Goal: Find specific page/section: Find specific page/section

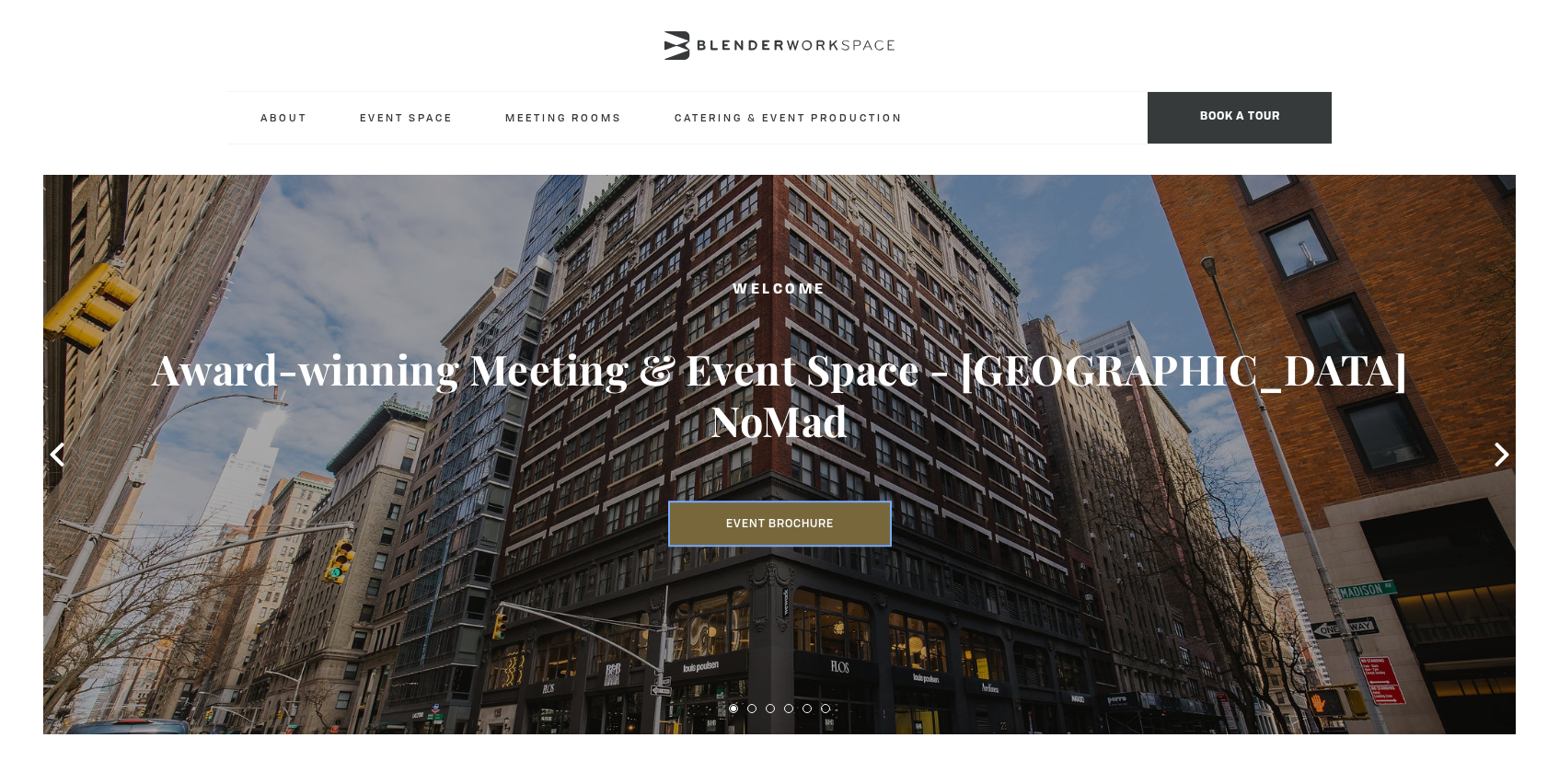
click at [843, 502] on link "Event Brochure" at bounding box center [780, 523] width 220 height 42
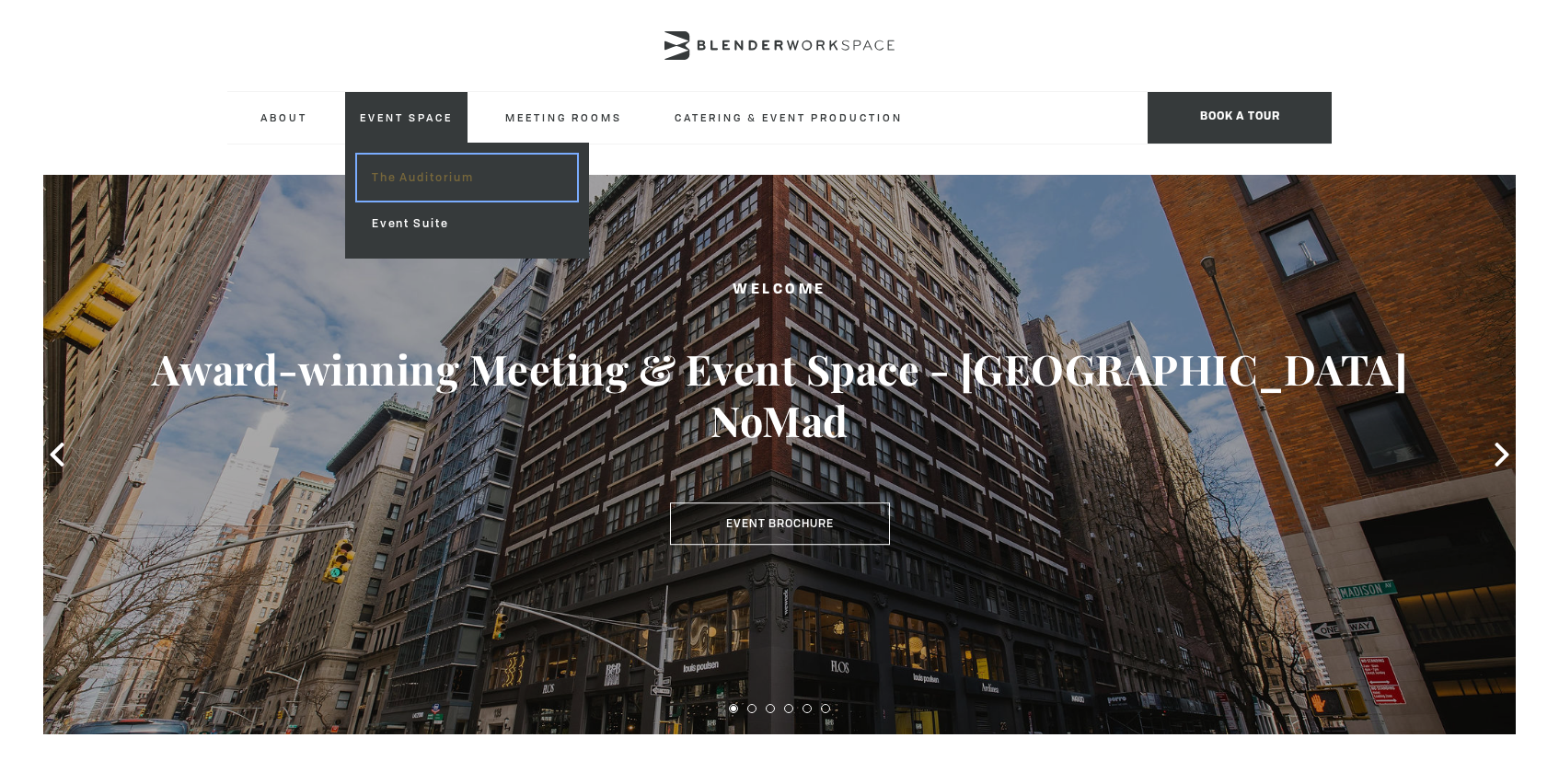
click at [406, 179] on link "The Auditorium" at bounding box center [466, 177] width 220 height 46
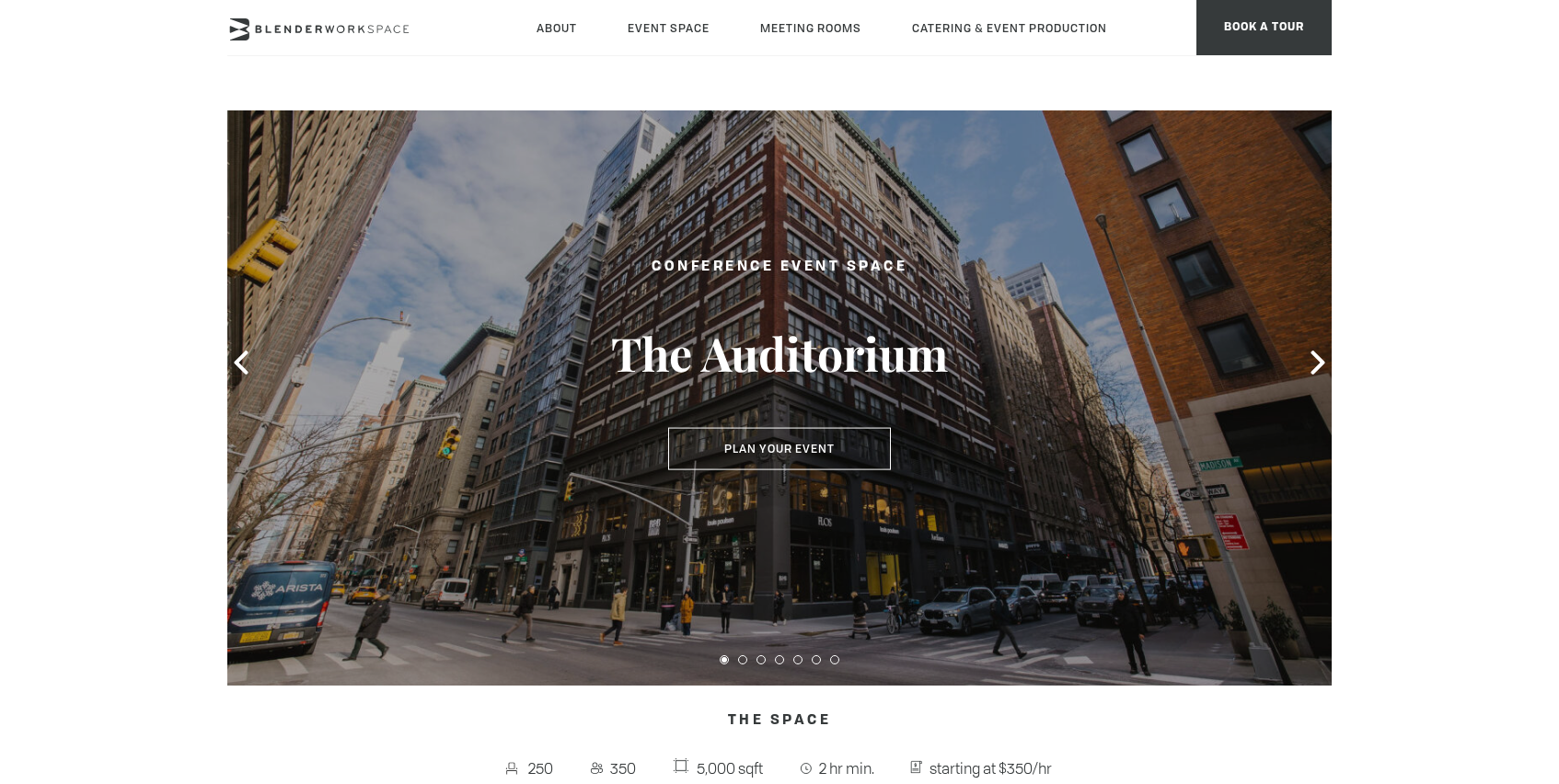
scroll to position [49, 0]
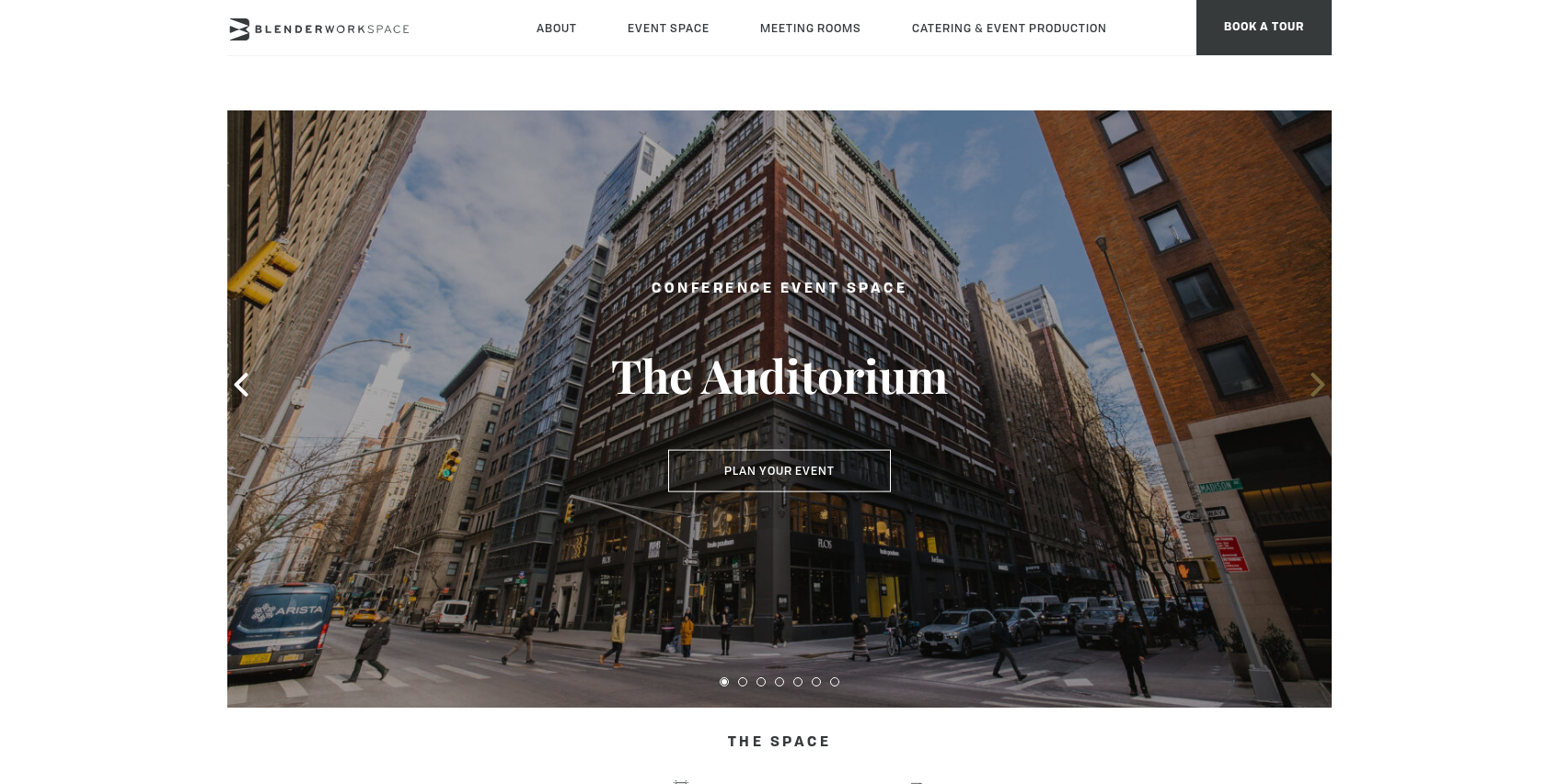
click at [1319, 386] on icon at bounding box center [1319, 384] width 24 height 24
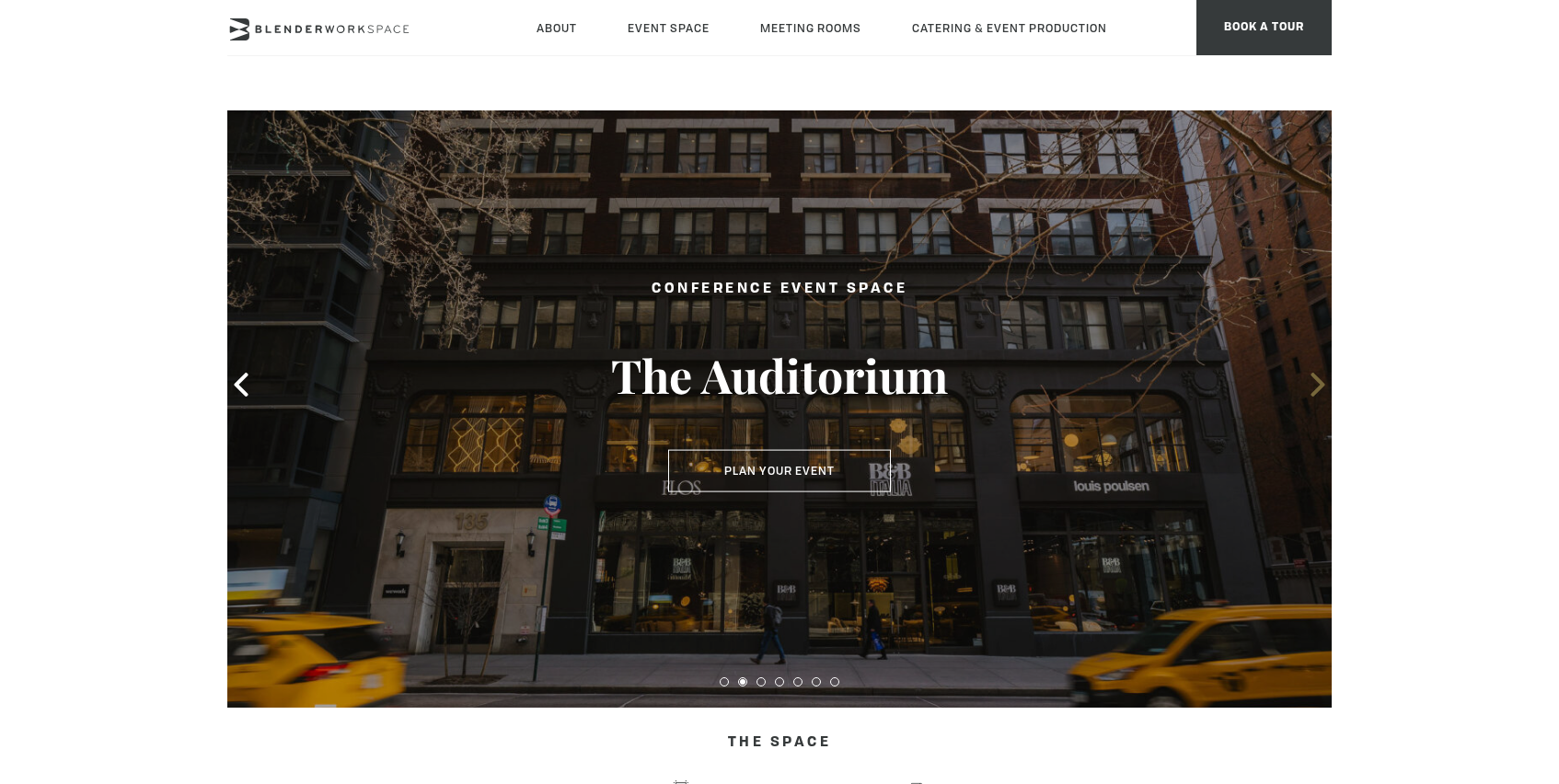
click at [1319, 386] on icon at bounding box center [1319, 384] width 24 height 24
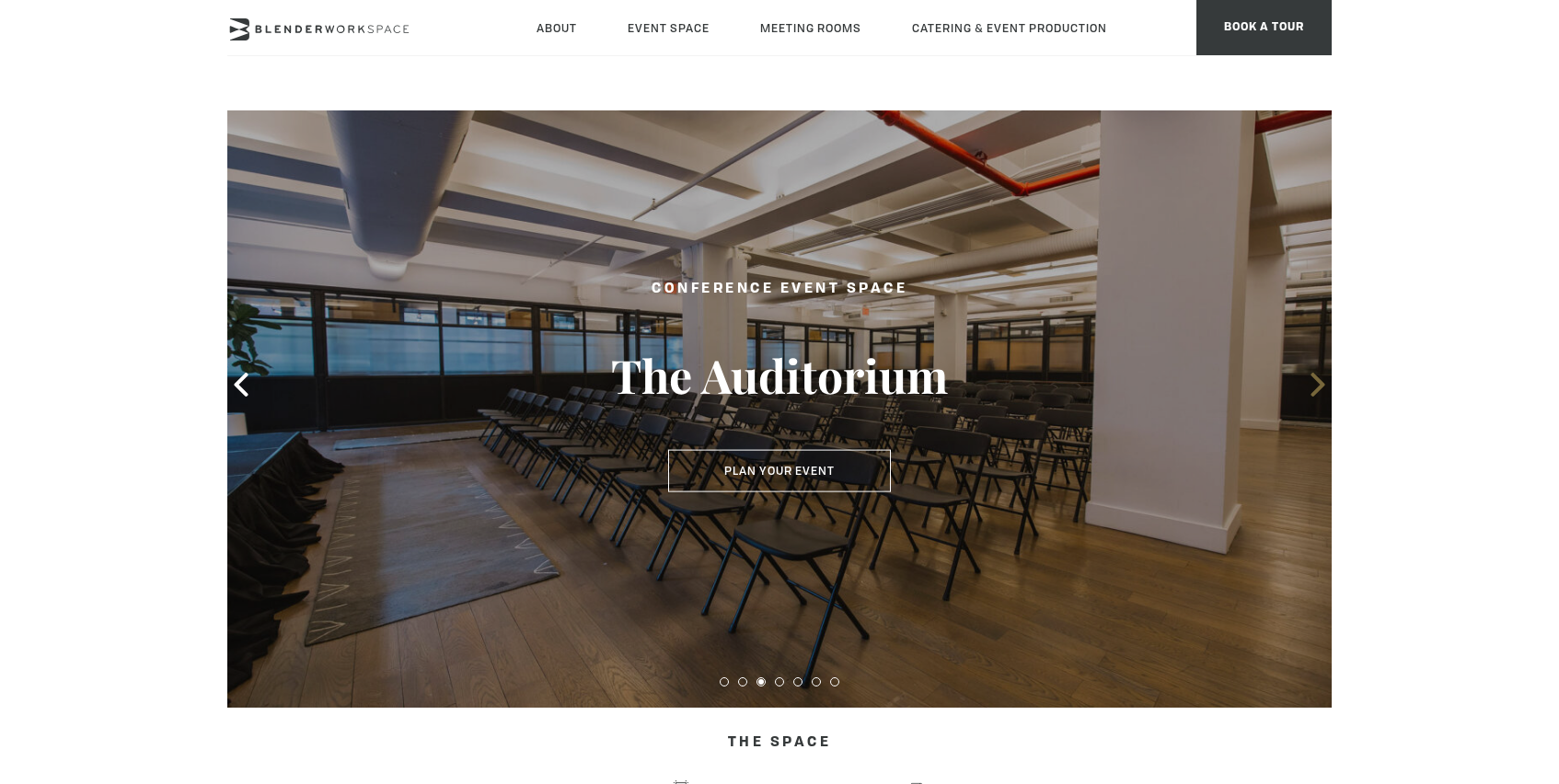
click at [1319, 385] on icon at bounding box center [1319, 384] width 24 height 24
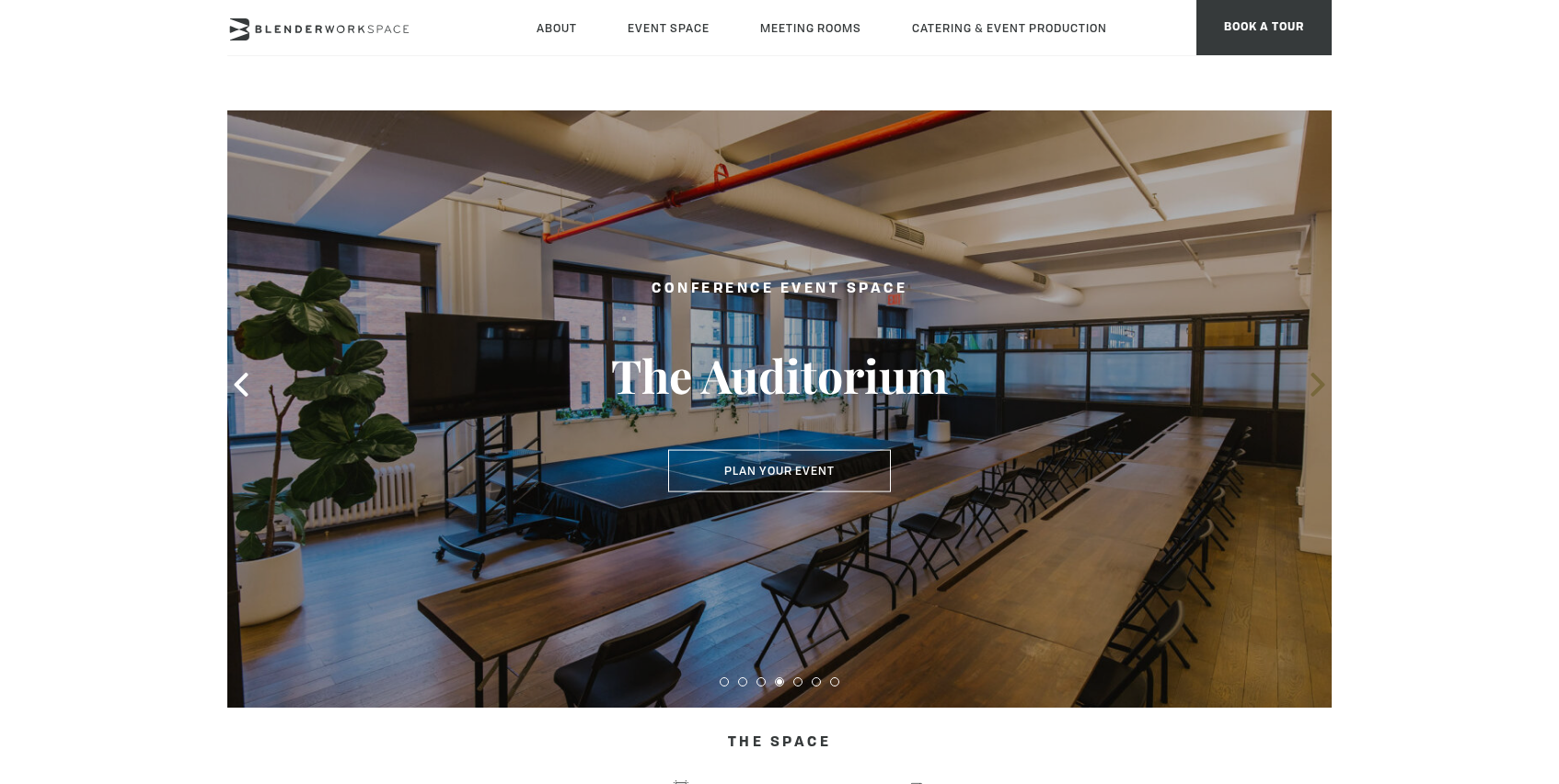
click at [1319, 385] on icon at bounding box center [1319, 384] width 24 height 24
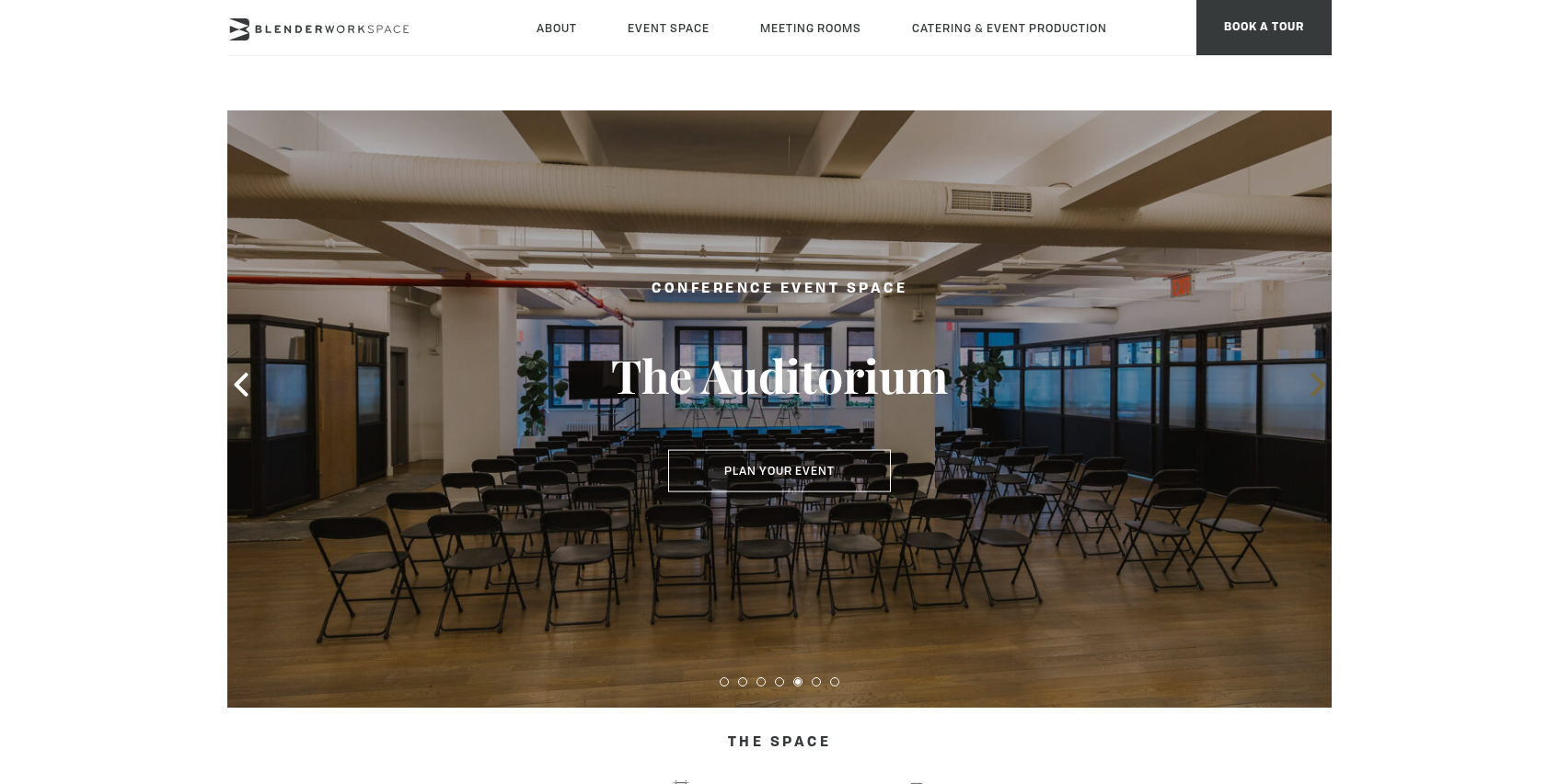
click at [1319, 385] on icon at bounding box center [1319, 384] width 24 height 24
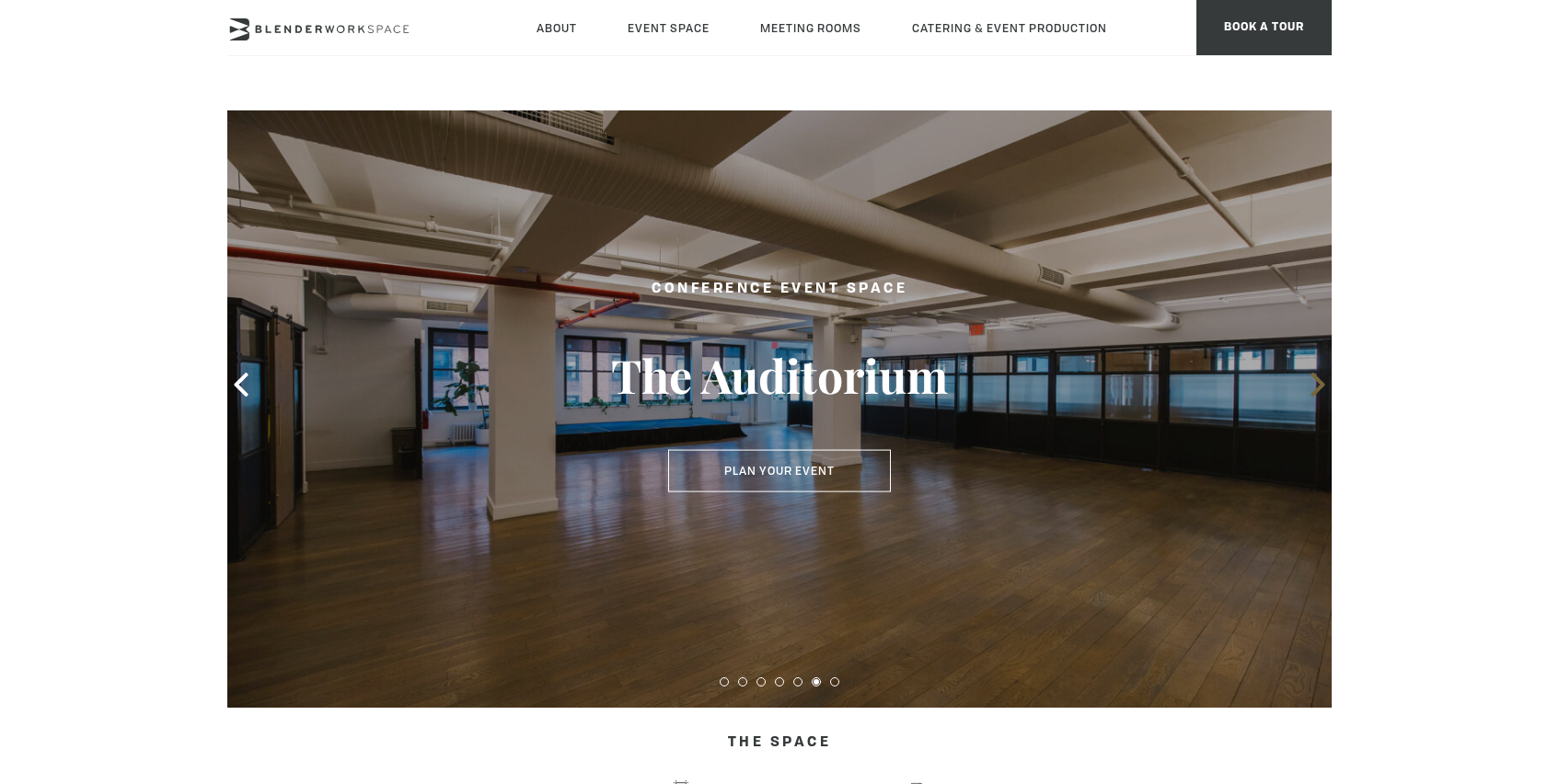
click at [1319, 385] on icon at bounding box center [1319, 384] width 24 height 24
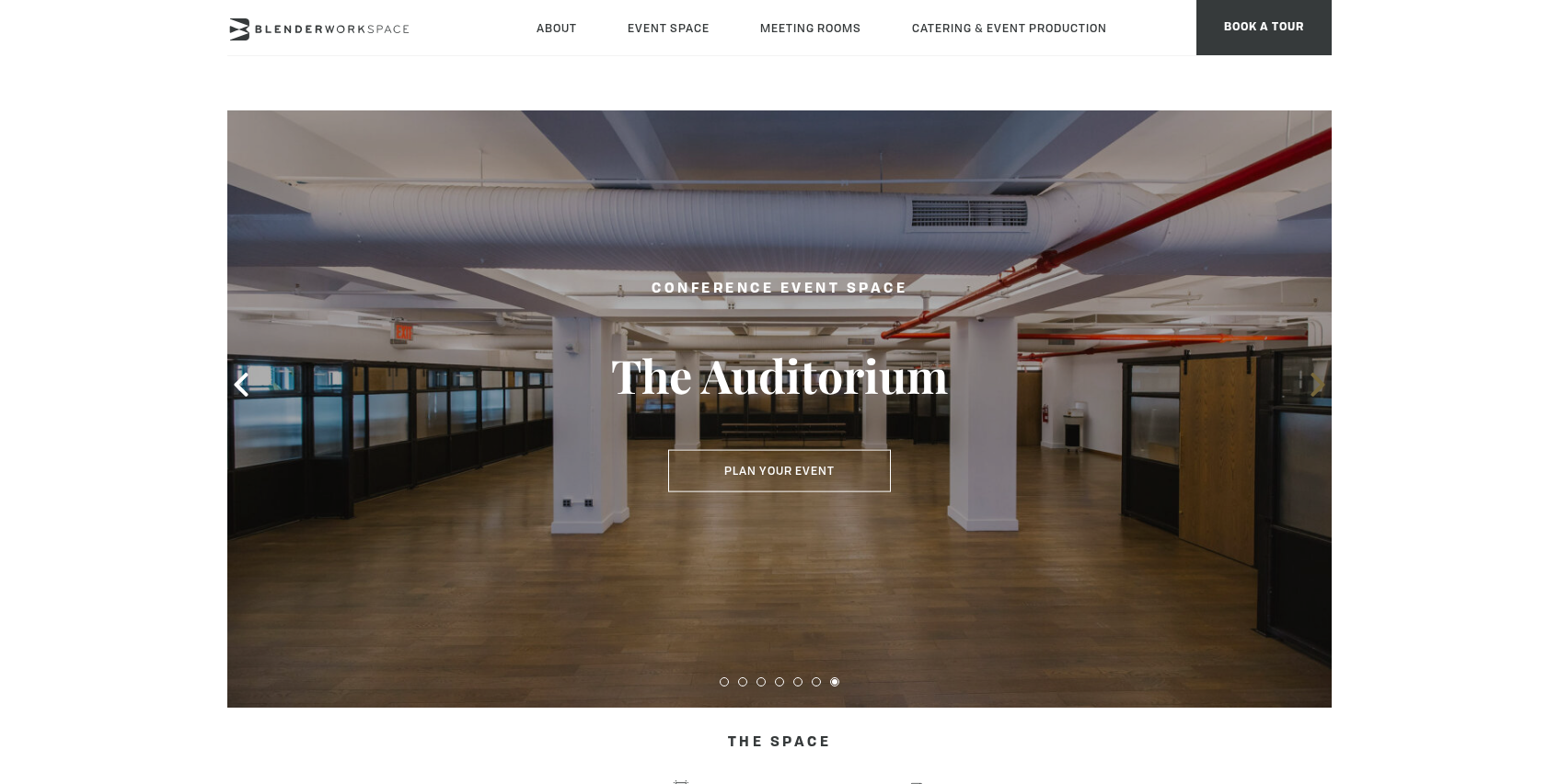
click at [1319, 385] on icon at bounding box center [1319, 384] width 24 height 24
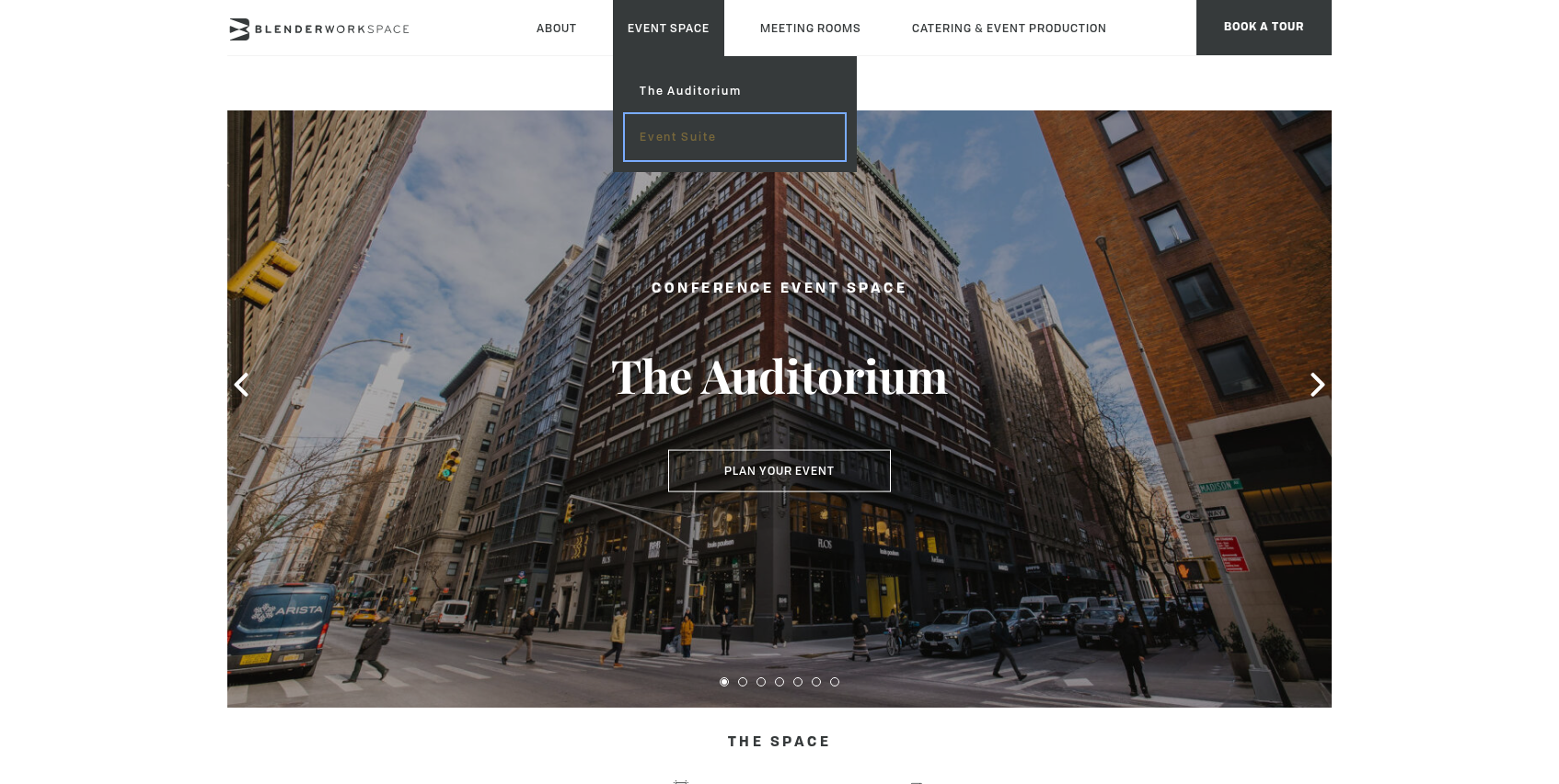
click at [657, 123] on link "Event Suite" at bounding box center [734, 137] width 220 height 46
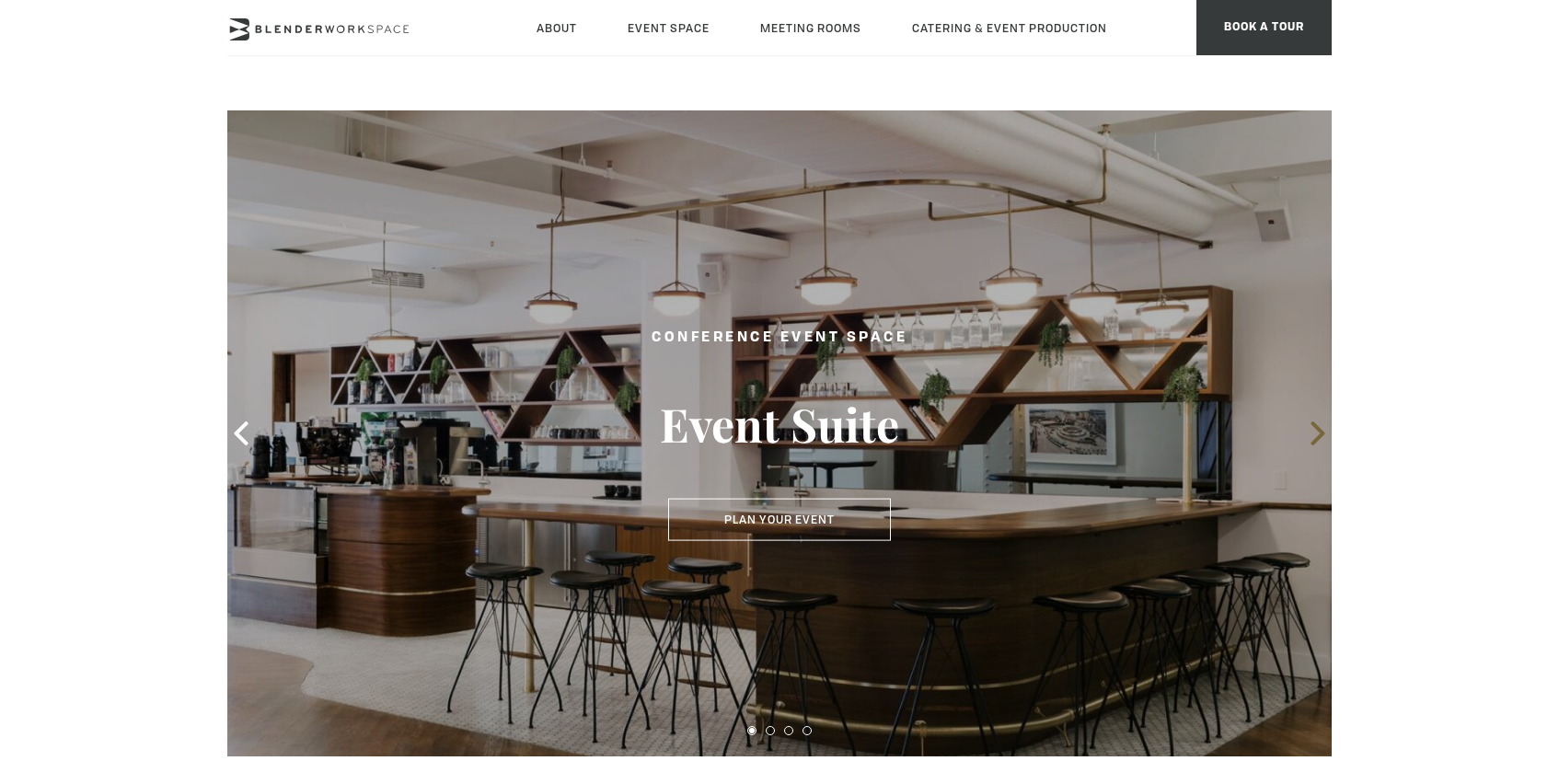
click at [1317, 426] on icon at bounding box center [1318, 433] width 14 height 24
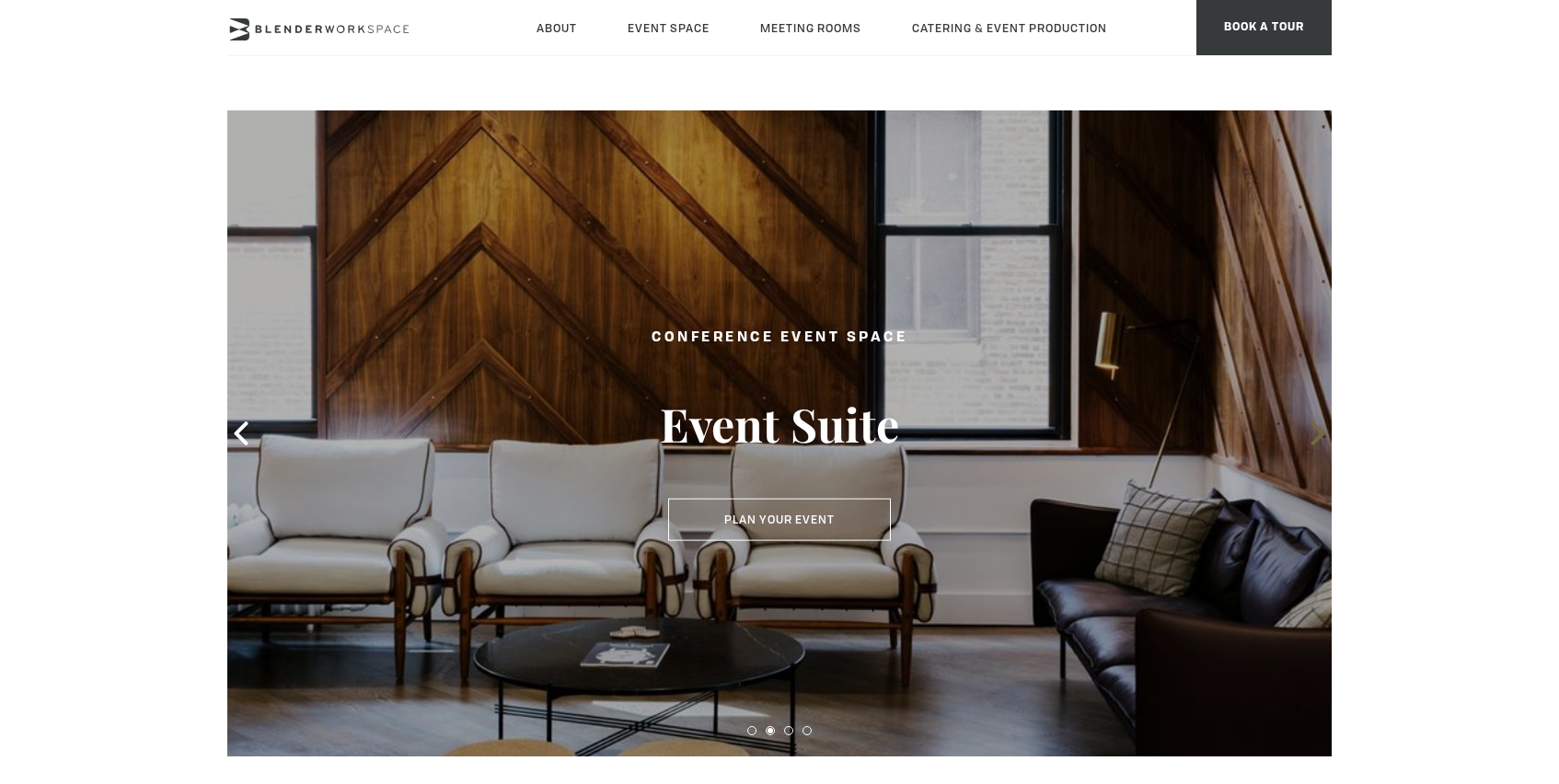
click at [1315, 427] on icon at bounding box center [1319, 433] width 24 height 24
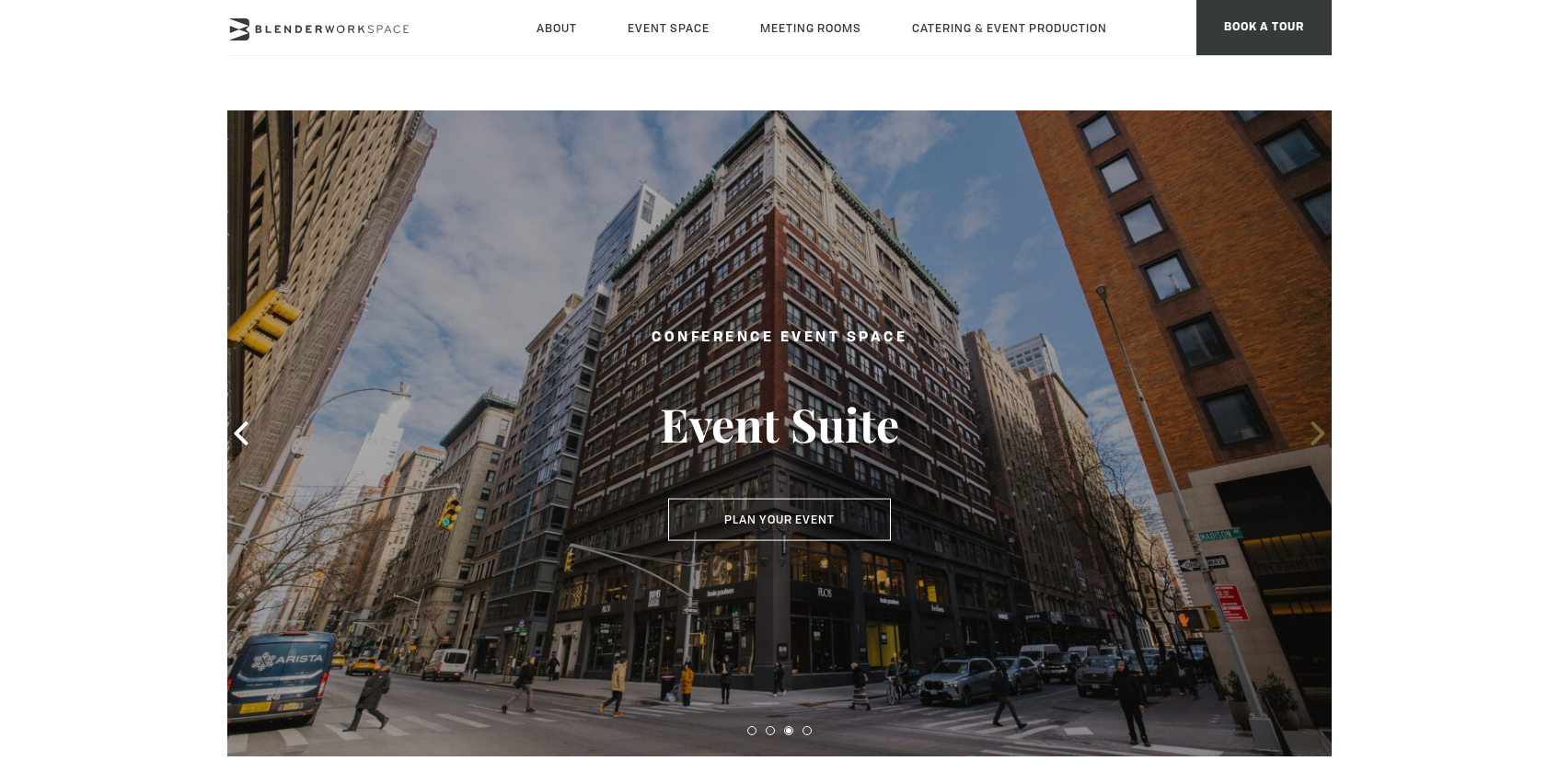
click at [1315, 427] on icon at bounding box center [1319, 433] width 24 height 24
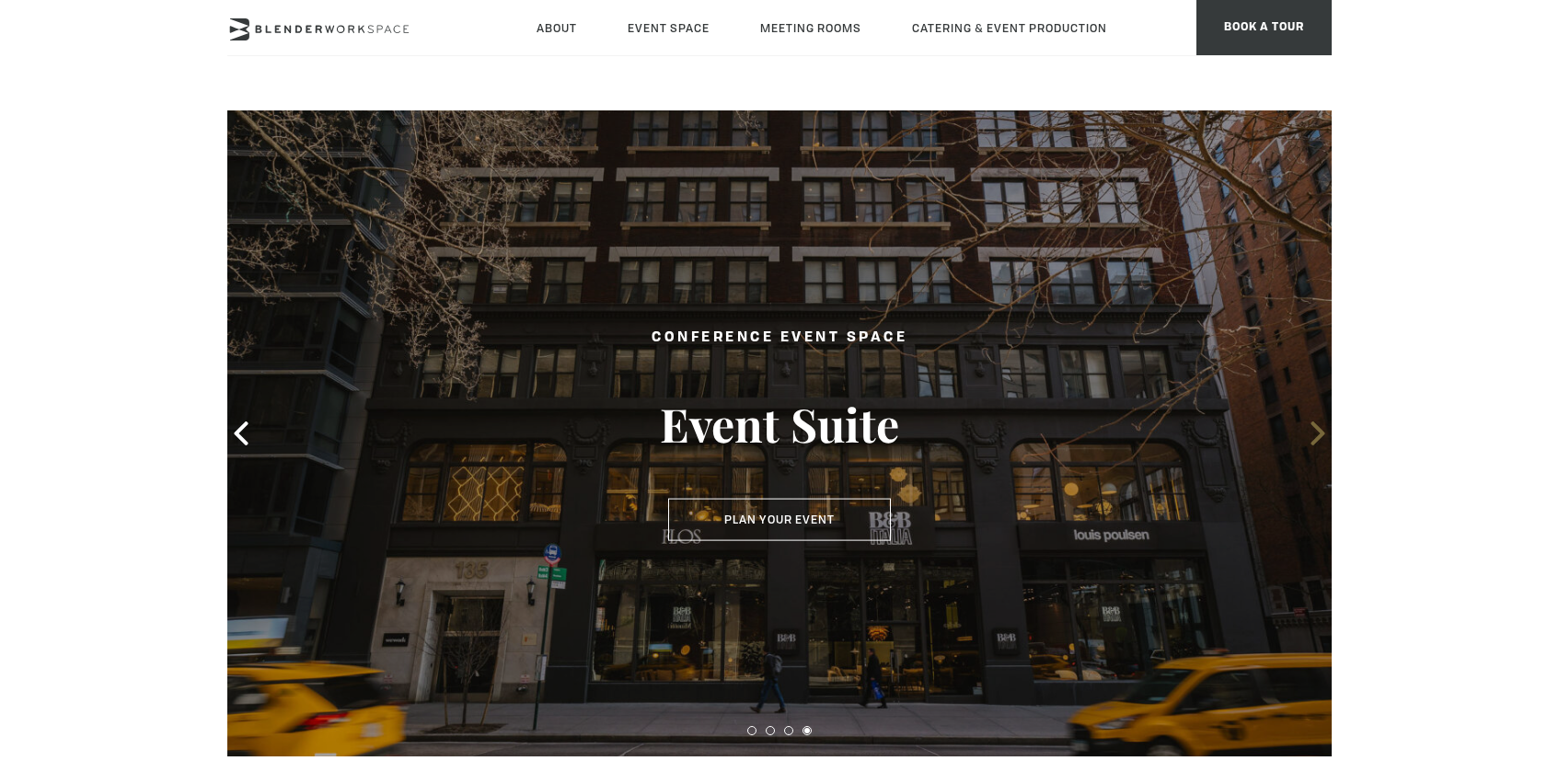
click at [1315, 427] on icon at bounding box center [1319, 433] width 24 height 24
